Goal: Task Accomplishment & Management: Complete application form

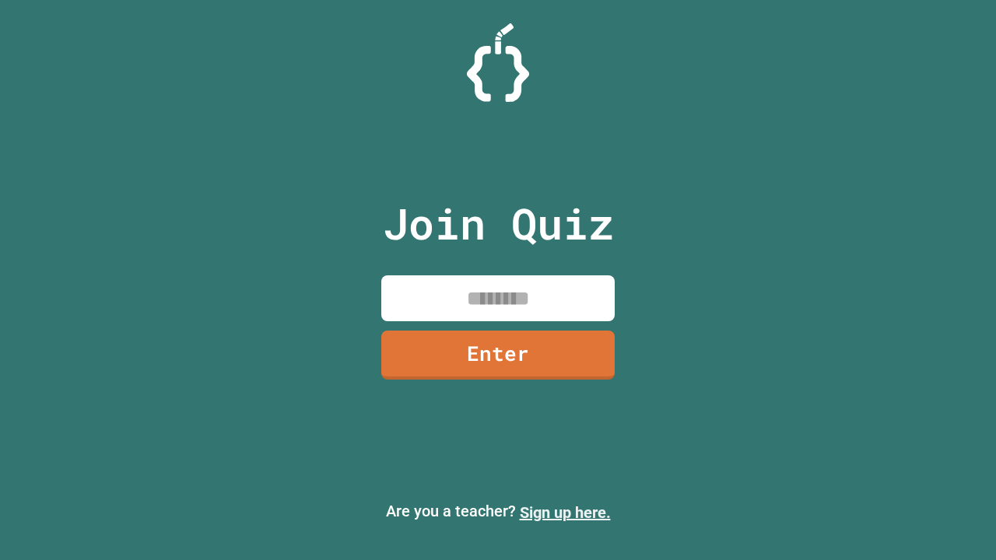
click at [565, 513] on link "Sign up here." at bounding box center [565, 513] width 91 height 19
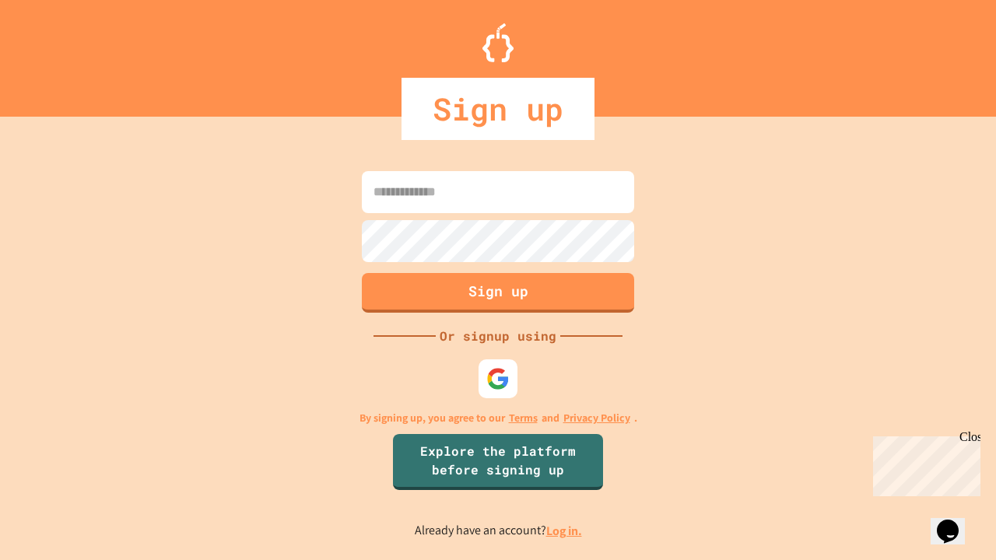
click at [565, 531] on link "Log in." at bounding box center [564, 531] width 36 height 16
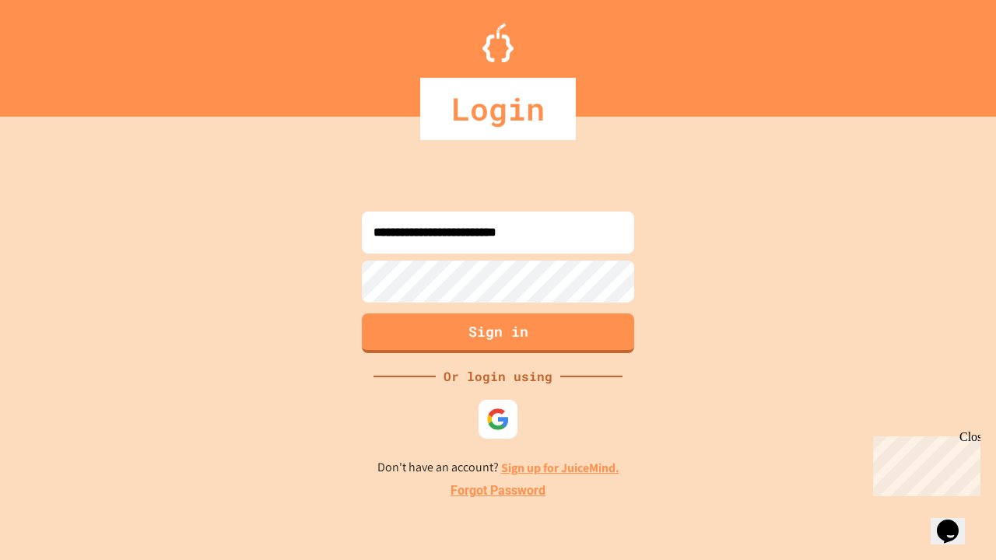
type input "**********"
